Goal: Information Seeking & Learning: Learn about a topic

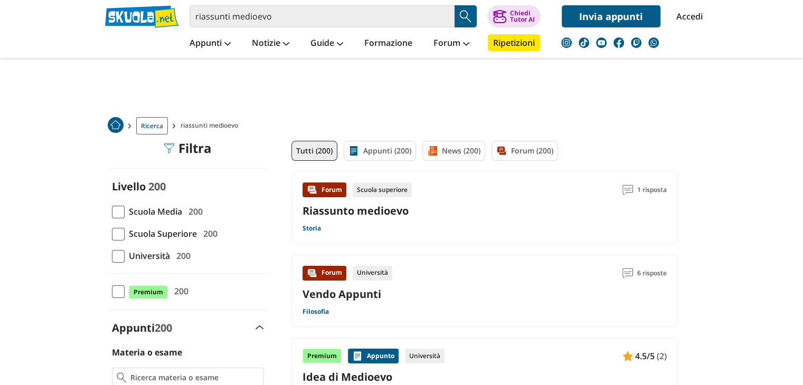
click at [437, 218] on div "Riassunto medioevo" at bounding box center [485, 211] width 364 height 14
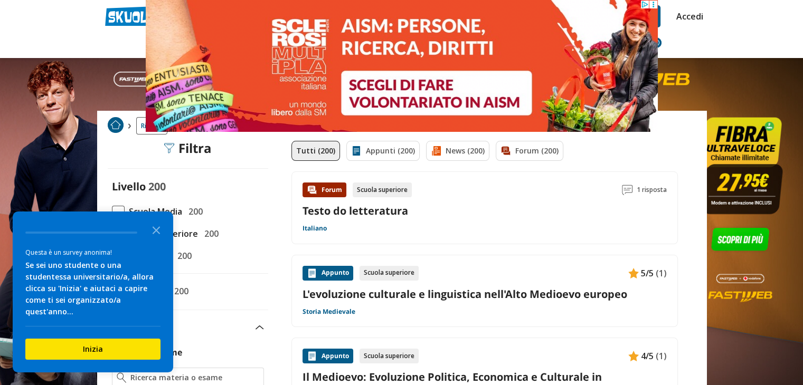
click at [396, 153] on link "Appunti (200)" at bounding box center [382, 151] width 73 height 20
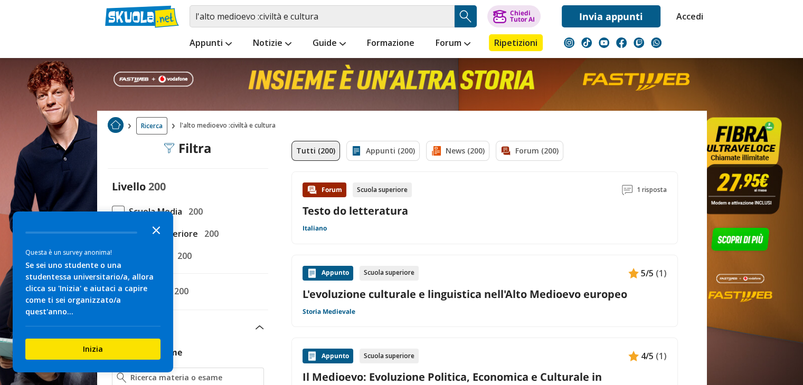
click at [154, 238] on icon "Close the survey" at bounding box center [156, 229] width 21 height 21
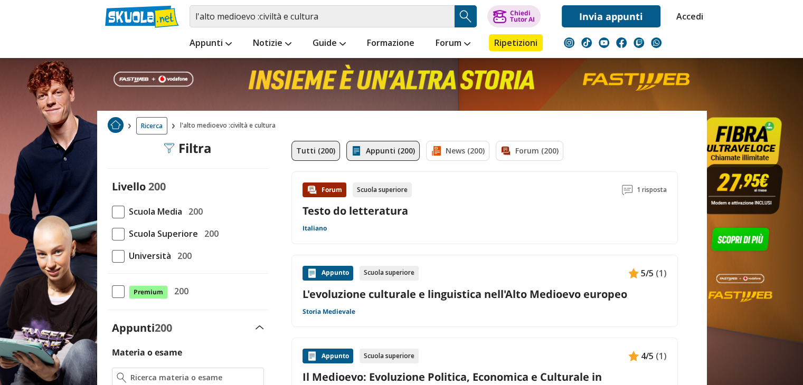
click at [360, 149] on link "Appunti (200)" at bounding box center [382, 151] width 73 height 20
click at [360, 141] on link "Appunti (200)" at bounding box center [382, 151] width 73 height 20
click at [381, 146] on link "Appunti (200)" at bounding box center [382, 151] width 73 height 20
click at [374, 157] on link "Appunti (200)" at bounding box center [382, 151] width 73 height 20
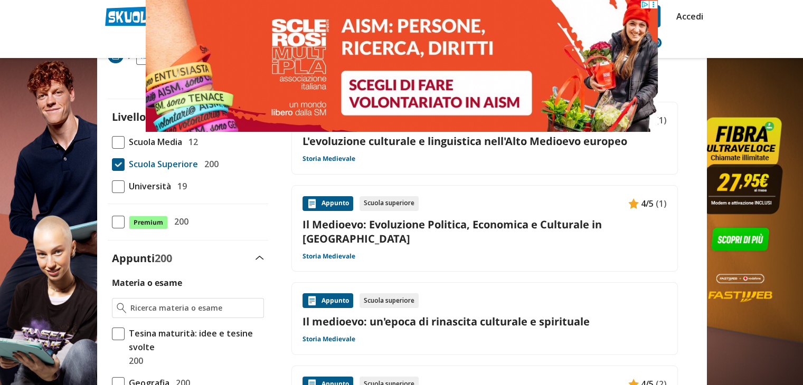
click at [473, 315] on link "Il medioevo: un'epoca di rinascita culturale e spirituale" at bounding box center [485, 322] width 364 height 14
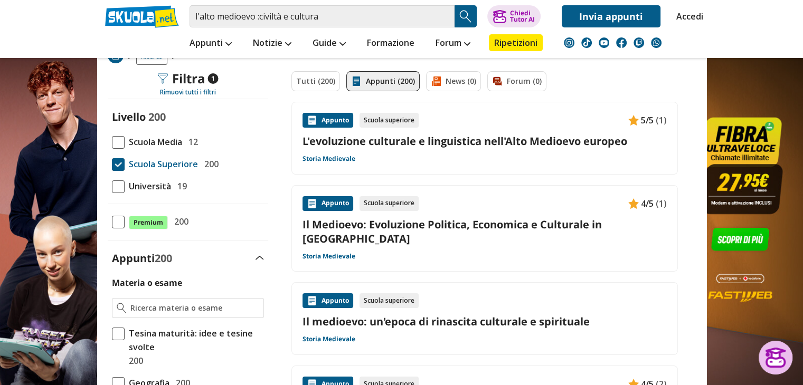
click at [780, 346] on div at bounding box center [776, 358] width 34 height 34
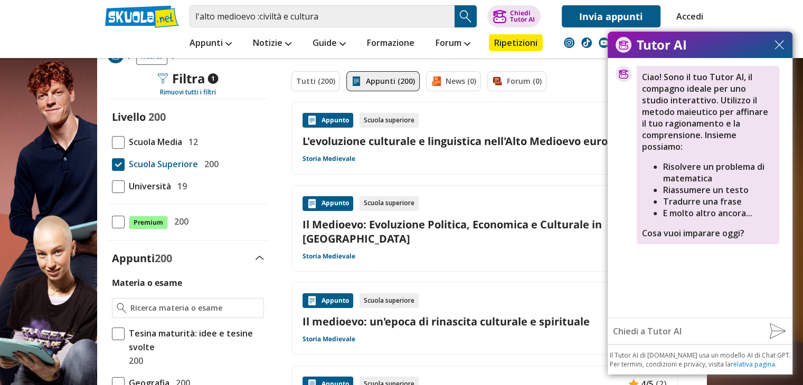
click at [677, 324] on input "text" at bounding box center [685, 331] width 154 height 21
